Goal: Information Seeking & Learning: Find specific fact

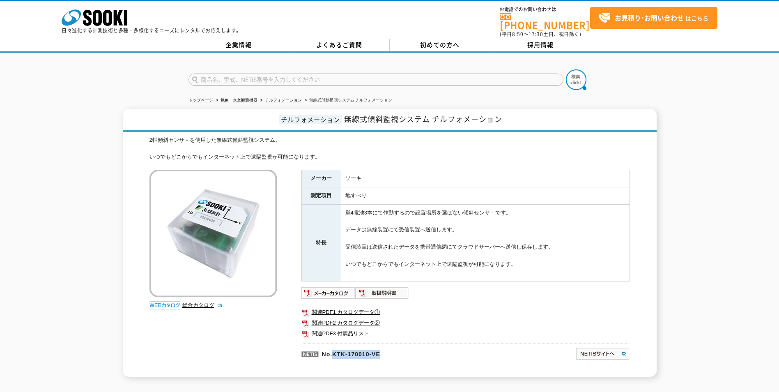
drag, startPoint x: 333, startPoint y: 348, endPoint x: 387, endPoint y: 350, distance: 53.8
click at [387, 350] on p "No.KTK-170010-VE" at bounding box center [398, 353] width 195 height 20
copy p "KTK-170010-VE"
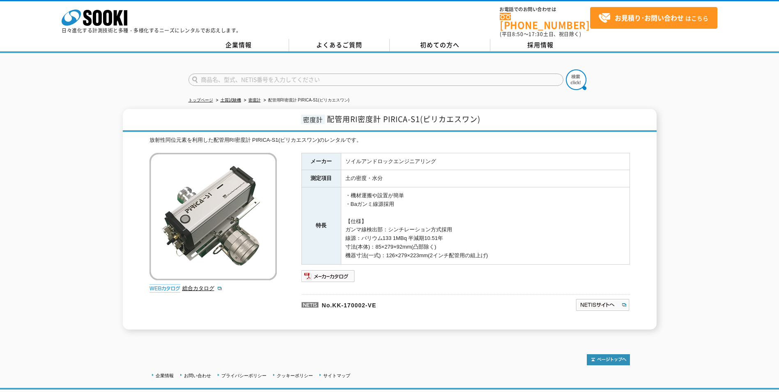
click at [338, 298] on p "No.KK-170002-VE" at bounding box center [398, 304] width 195 height 20
drag, startPoint x: 334, startPoint y: 298, endPoint x: 382, endPoint y: 297, distance: 48.0
click at [382, 297] on p "No.KK-170002-VE" at bounding box center [398, 304] width 195 height 20
copy p "KK-170002-VE"
